Goal: Information Seeking & Learning: Check status

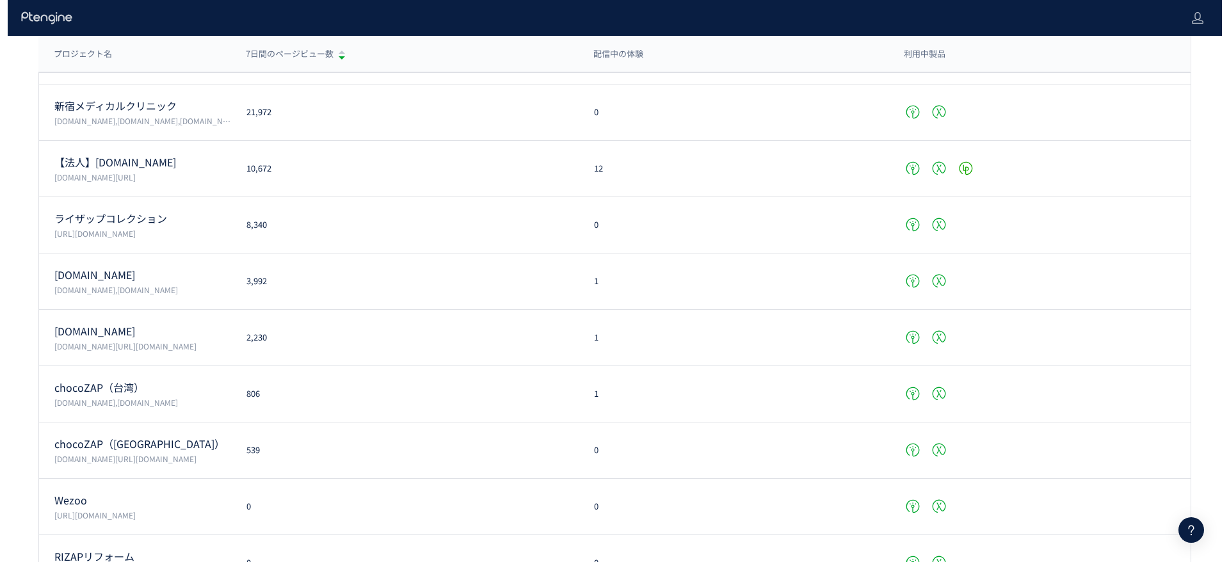
scroll to position [480, 0]
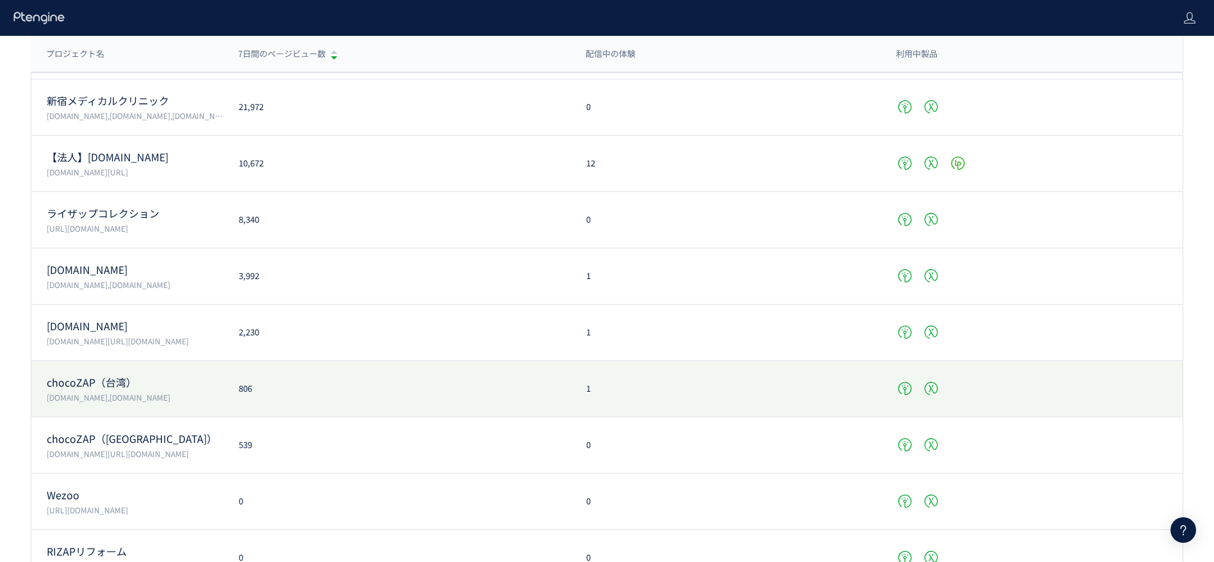
click at [411, 389] on div "806" at bounding box center [397, 389] width 348 height 12
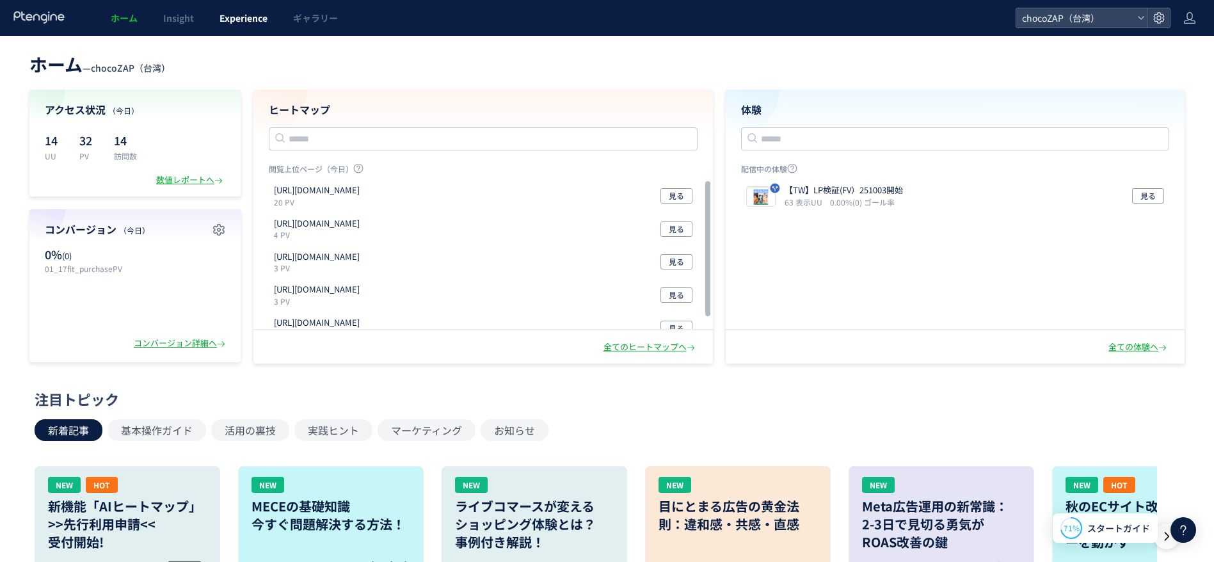
click at [229, 16] on span "Experience" at bounding box center [244, 18] width 48 height 13
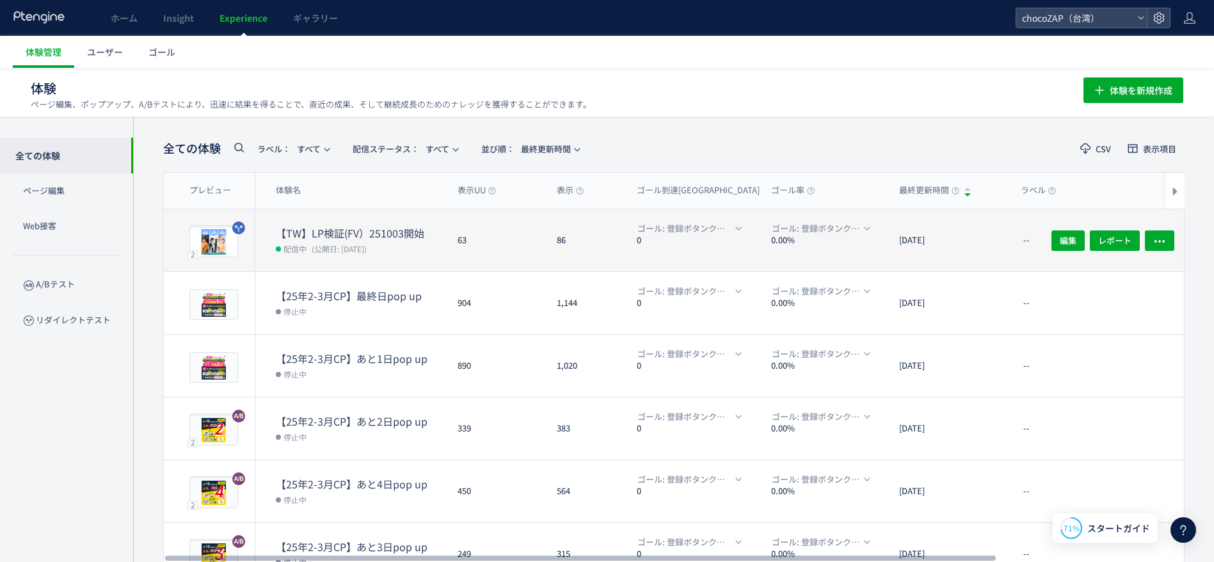
click at [511, 253] on div "63" at bounding box center [496, 240] width 99 height 62
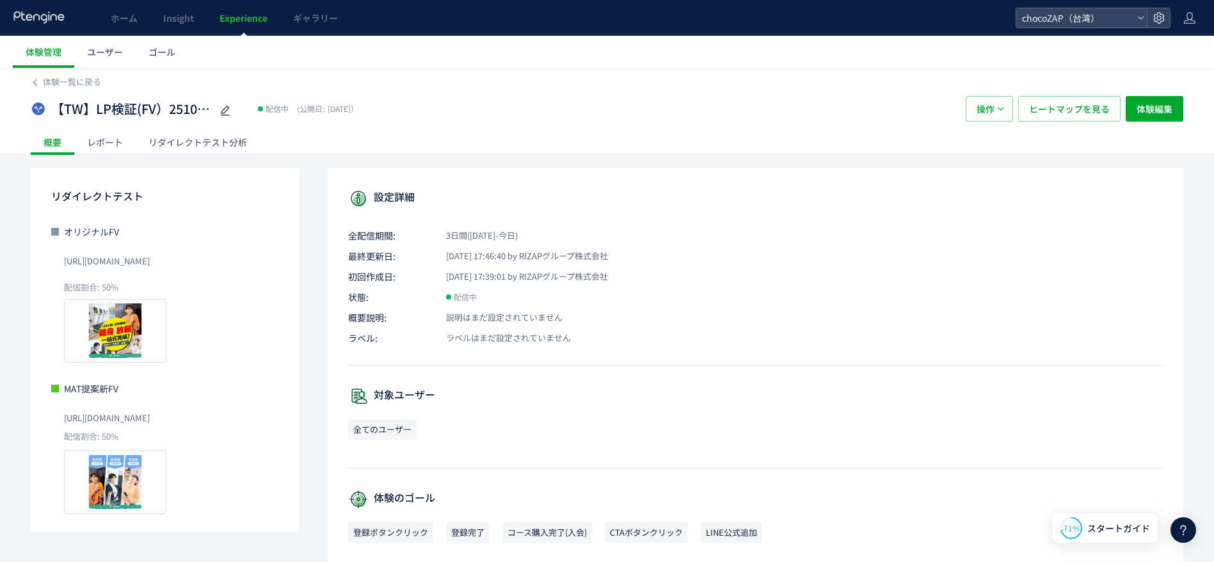
click at [679, 275] on p "初回作成日: [DATE] 17:39:01 by RIZAPグループ株式会社" at bounding box center [755, 276] width 815 height 13
click at [608, 278] on span "[DATE] 17:39:01 by RIZAPグループ株式会社" at bounding box center [519, 277] width 177 height 12
click at [687, 271] on p "初回作成日: [DATE] 17:39:01 by RIZAPグループ株式会社" at bounding box center [755, 276] width 815 height 13
click at [112, 150] on div "レポート" at bounding box center [104, 142] width 61 height 26
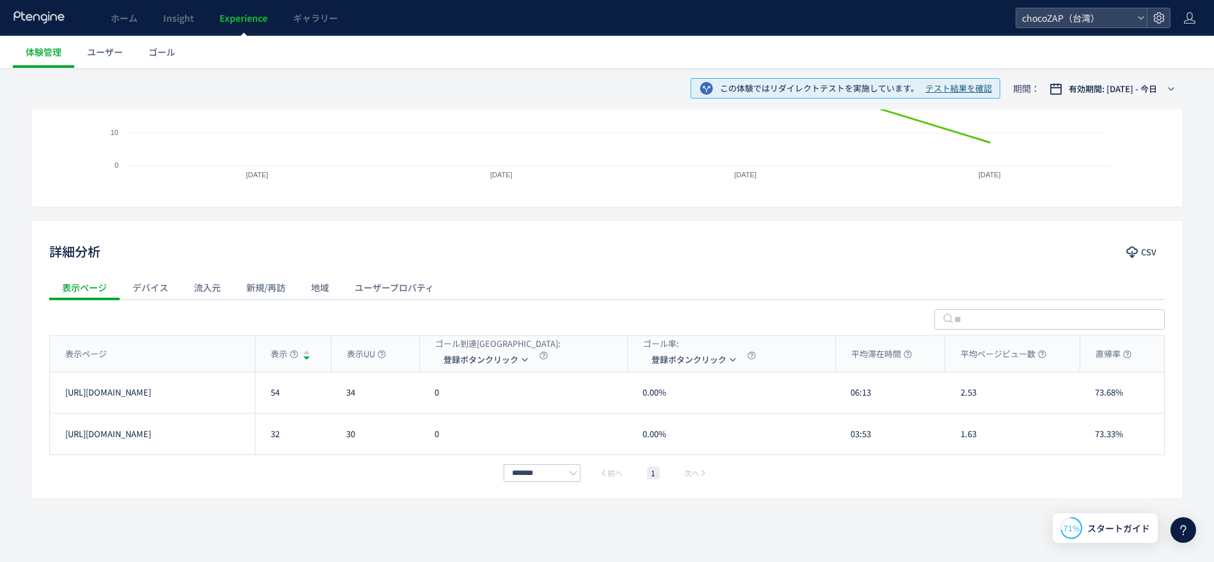
scroll to position [339, 0]
click at [290, 351] on icon at bounding box center [294, 352] width 8 height 8
click at [294, 331] on div "体験を表示した回数" at bounding box center [294, 329] width 69 height 9
click at [307, 351] on div at bounding box center [306, 349] width 6 height 6
click at [301, 486] on div "詳細分析 CSV 表示ページ デバイス 流入元 新規/再訪 地域 ユーザープロパティ 表示ページ 表示 表示UU ゴール到達[GEOGRAPHIC_DATA]…" at bounding box center [607, 357] width 1153 height 279
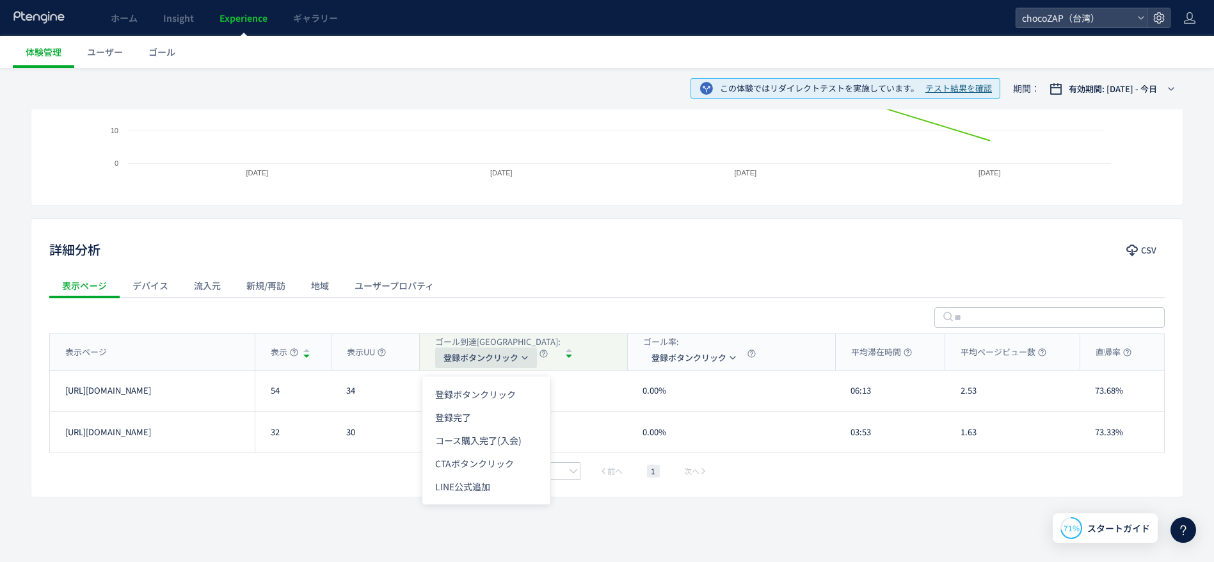
click at [516, 365] on span "登録ボタンクリック" at bounding box center [481, 358] width 75 height 20
click at [508, 461] on li "CTAボタンクリック" at bounding box center [486, 463] width 128 height 23
click at [517, 357] on span "CTAボタンクリック" at bounding box center [480, 358] width 73 height 20
click at [494, 422] on li "登録完了" at bounding box center [486, 417] width 128 height 23
click at [473, 351] on span "登録完了" at bounding box center [460, 358] width 33 height 20
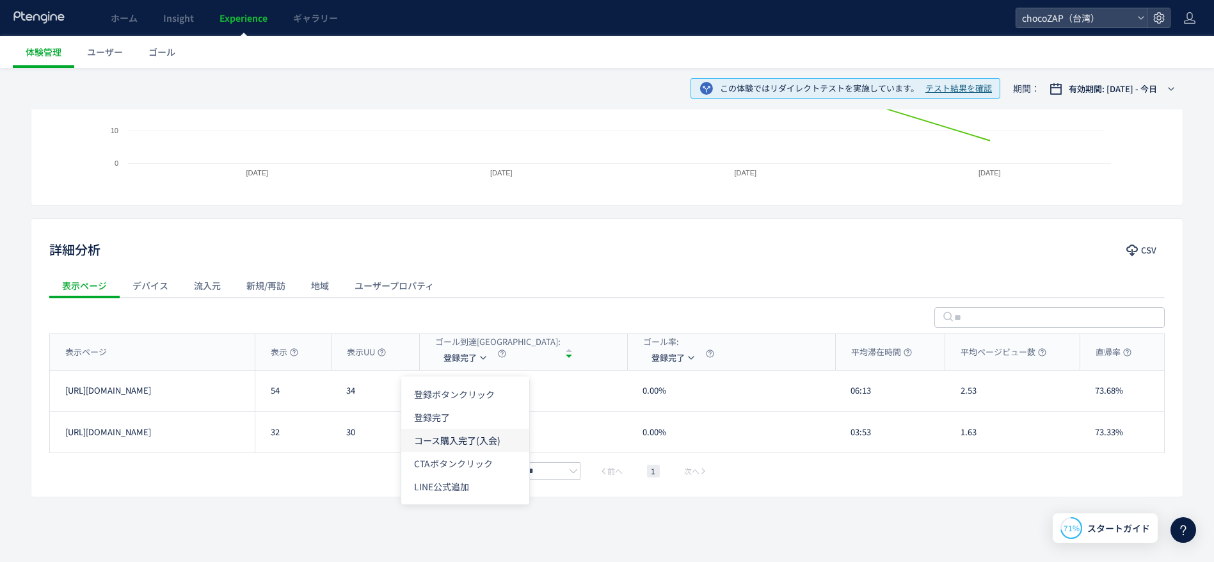
click at [486, 443] on li "コース購入完了(入会)" at bounding box center [465, 440] width 128 height 23
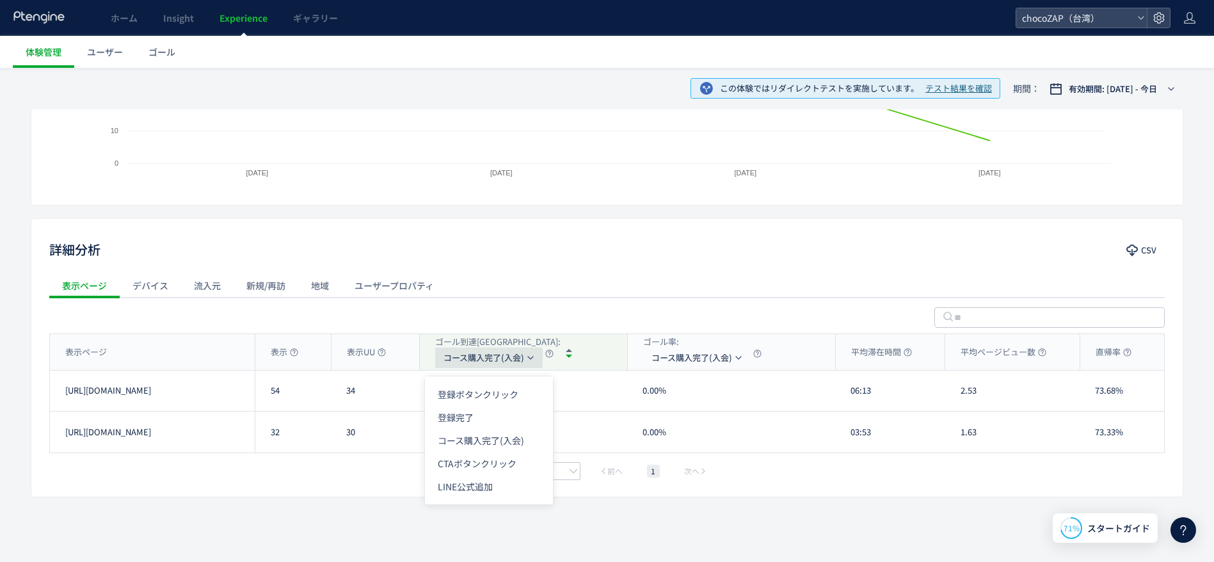
click at [500, 363] on span "コース購入完了(入会)" at bounding box center [484, 358] width 81 height 20
click at [490, 498] on ul "登録ボタンクリック 登録完了 コース購入完了(入会) CTAボタンクリック LINE公式追加" at bounding box center [489, 440] width 128 height 128
click at [490, 495] on li "LINE公式追加" at bounding box center [489, 486] width 128 height 23
click at [469, 357] on span "LINE公式追加" at bounding box center [470, 358] width 52 height 20
click at [465, 403] on li "登録ボタンクリック" at bounding box center [475, 394] width 128 height 23
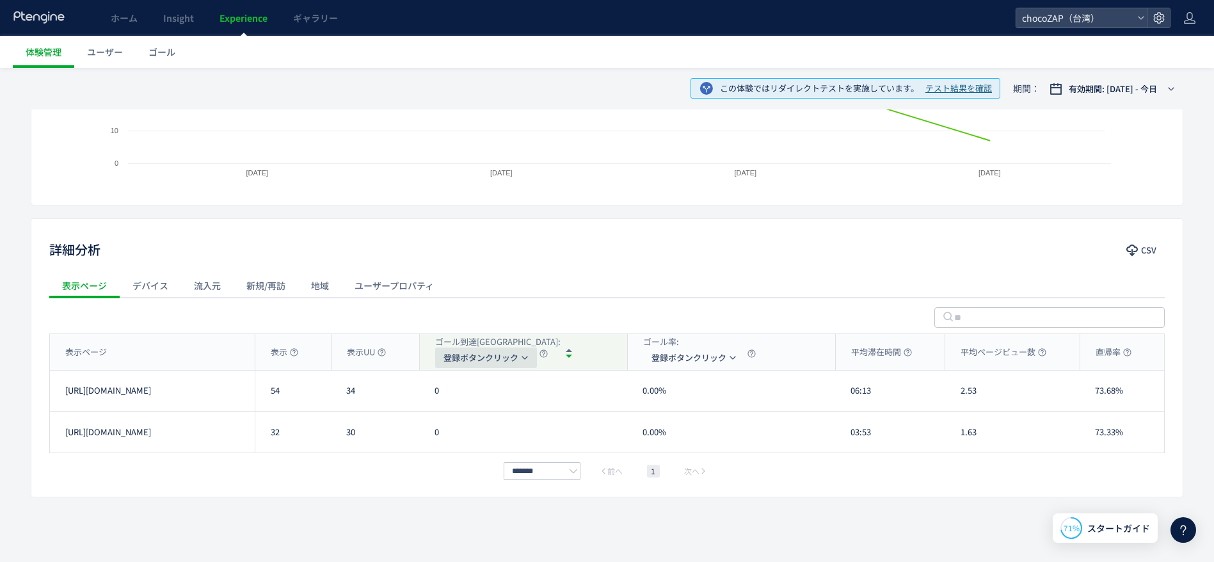
click at [503, 360] on span "登録ボタンクリック" at bounding box center [481, 358] width 75 height 20
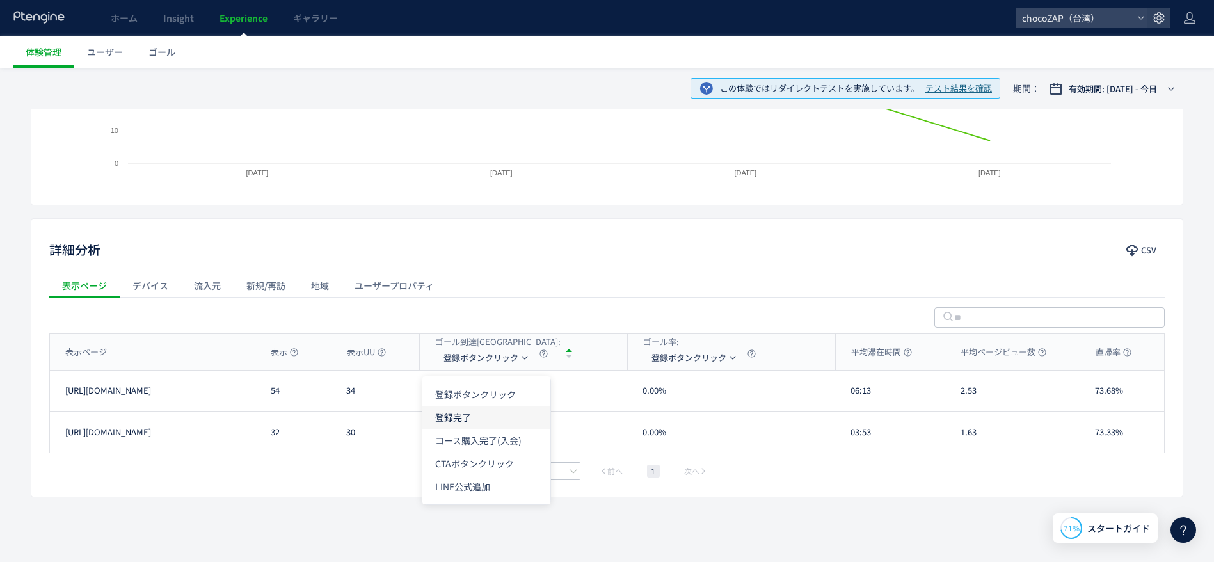
click at [500, 411] on li "登録完了" at bounding box center [486, 417] width 128 height 23
click at [488, 359] on button "登録完了" at bounding box center [465, 358] width 60 height 20
click at [487, 456] on li "CTAボタンクリック" at bounding box center [465, 463] width 128 height 23
click at [402, 469] on div "******* 前へ 1 次へ" at bounding box center [607, 470] width 1116 height 15
